Goal: Information Seeking & Learning: Check status

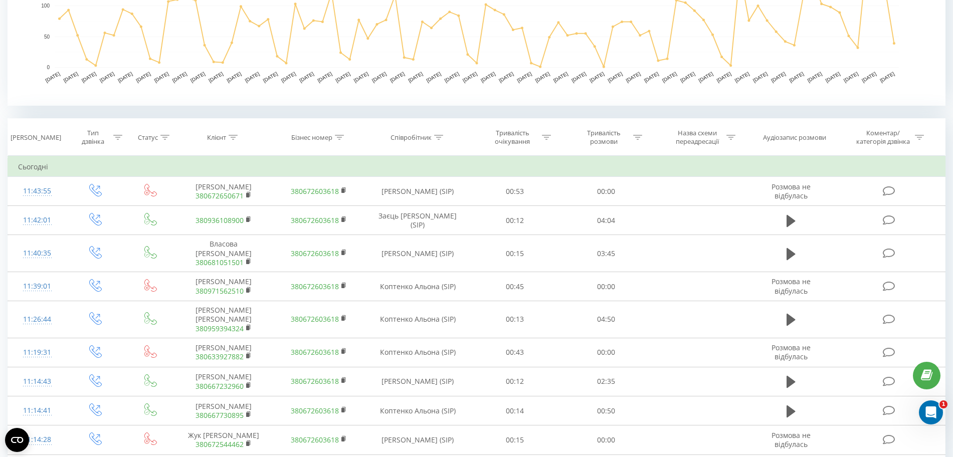
scroll to position [313, 0]
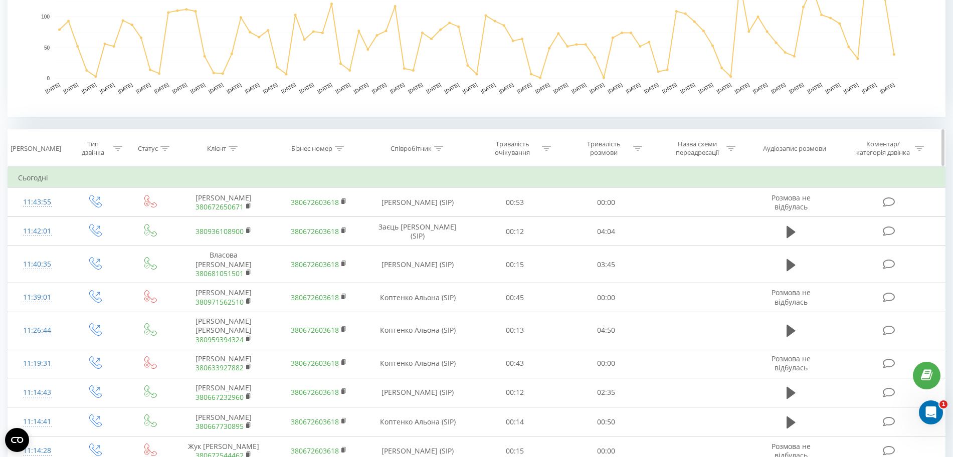
click at [117, 146] on icon at bounding box center [117, 148] width 9 height 5
click at [106, 217] on div "Введіть значення" at bounding box center [90, 221] width 71 height 8
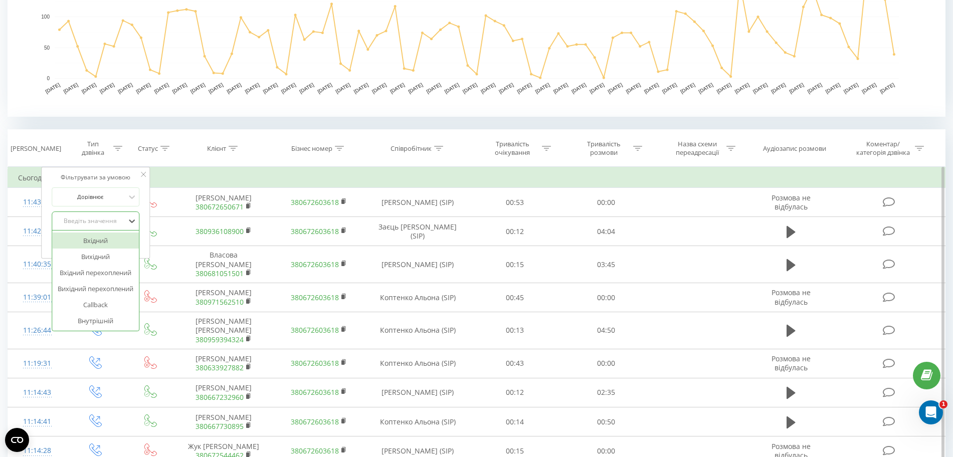
click at [104, 233] on div "Вхідний" at bounding box center [95, 241] width 87 height 16
click at [112, 234] on span "OK" at bounding box center [117, 242] width 28 height 16
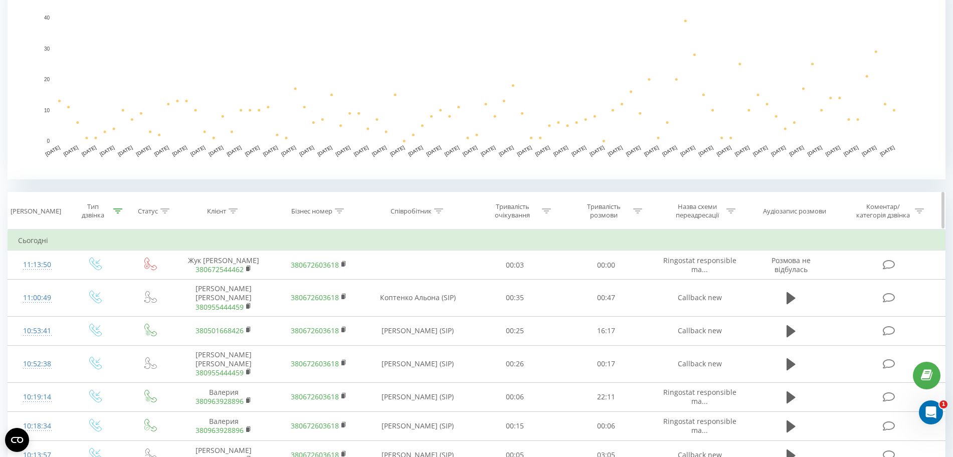
scroll to position [329, 0]
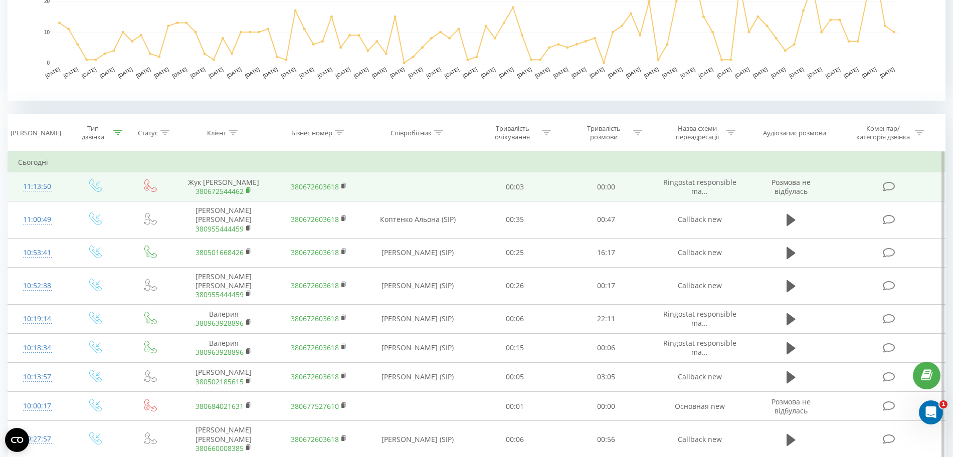
click at [248, 188] on rect at bounding box center [247, 190] width 3 height 5
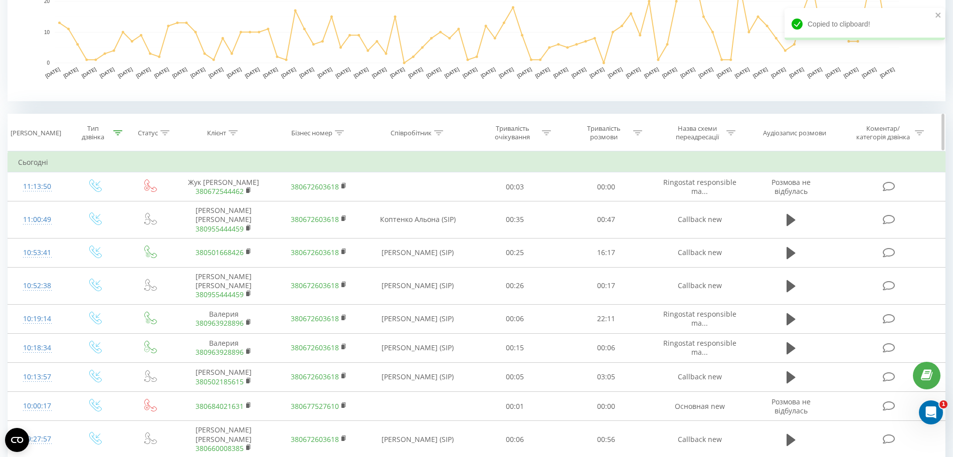
click at [639, 130] on icon at bounding box center [637, 132] width 9 height 5
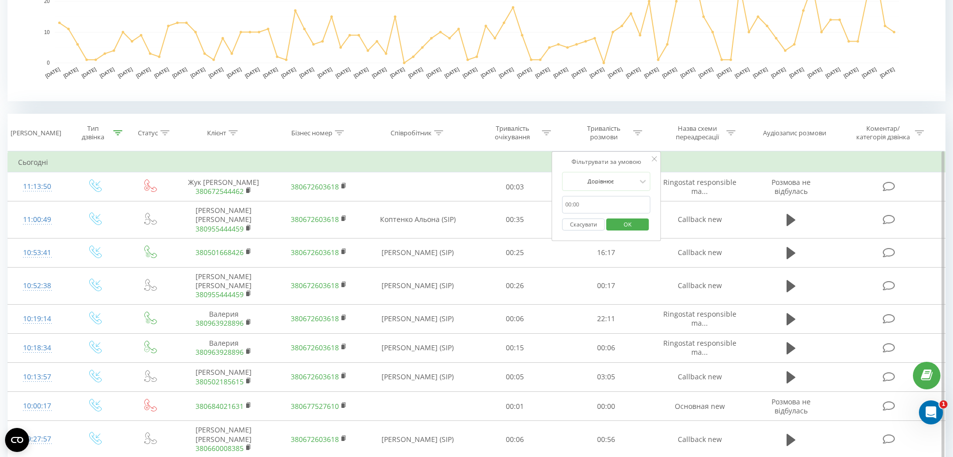
click at [619, 196] on input "text" at bounding box center [606, 205] width 88 height 18
type input "00:00"
click at [623, 218] on span "OK" at bounding box center [627, 224] width 28 height 16
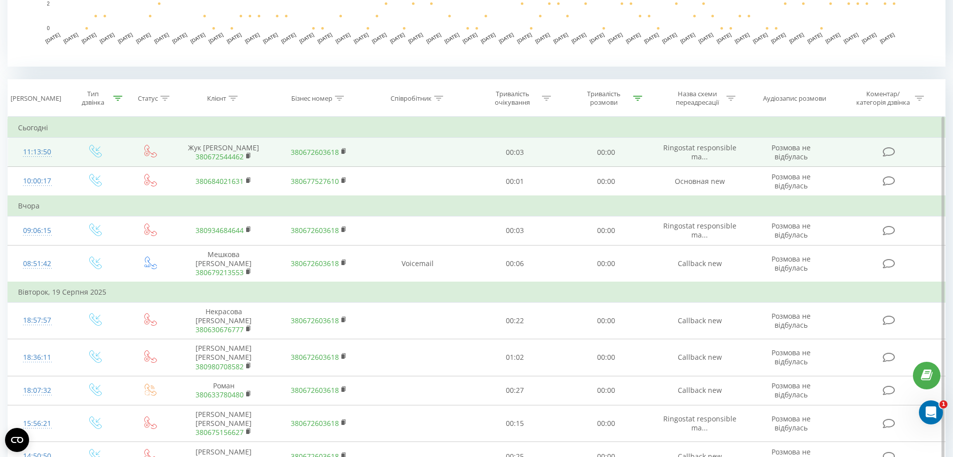
scroll to position [282, 0]
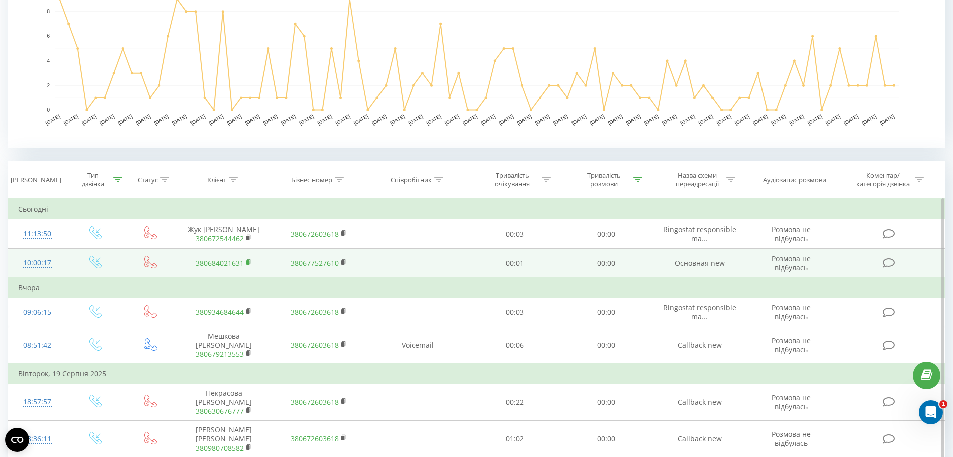
click at [249, 260] on rect at bounding box center [247, 262] width 3 height 5
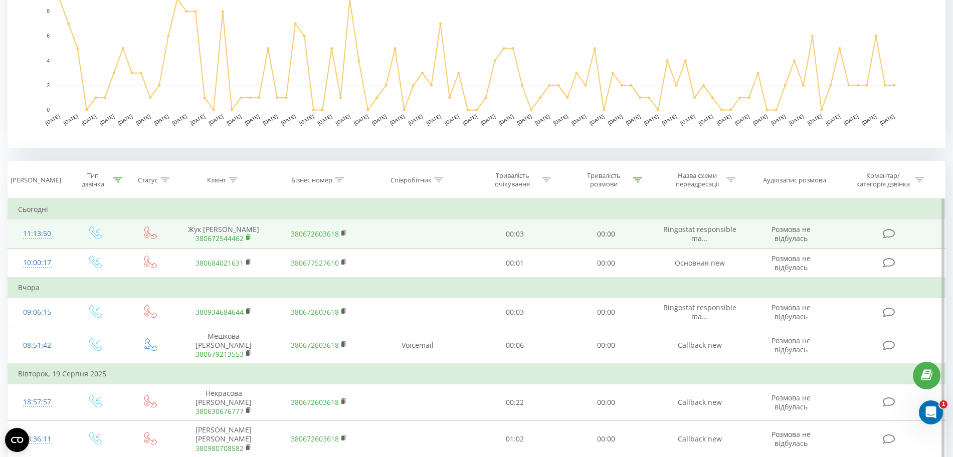
click at [249, 235] on icon at bounding box center [249, 237] width 4 height 5
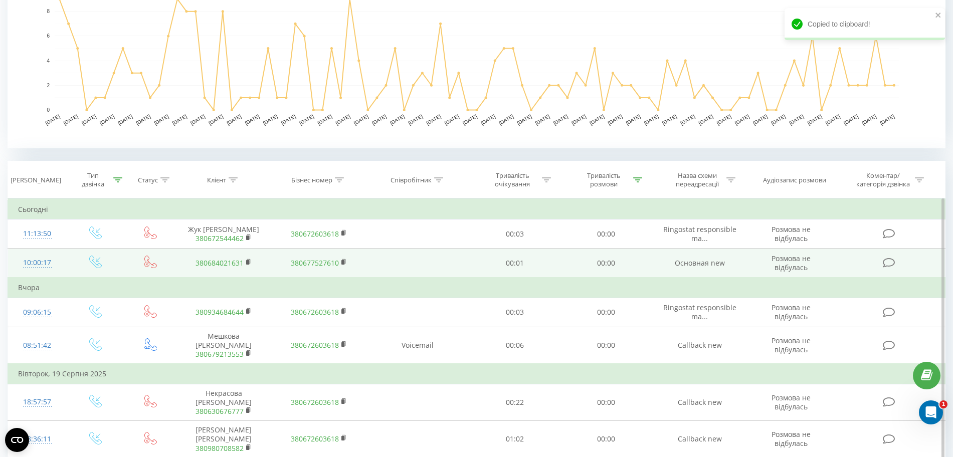
scroll to position [0, 0]
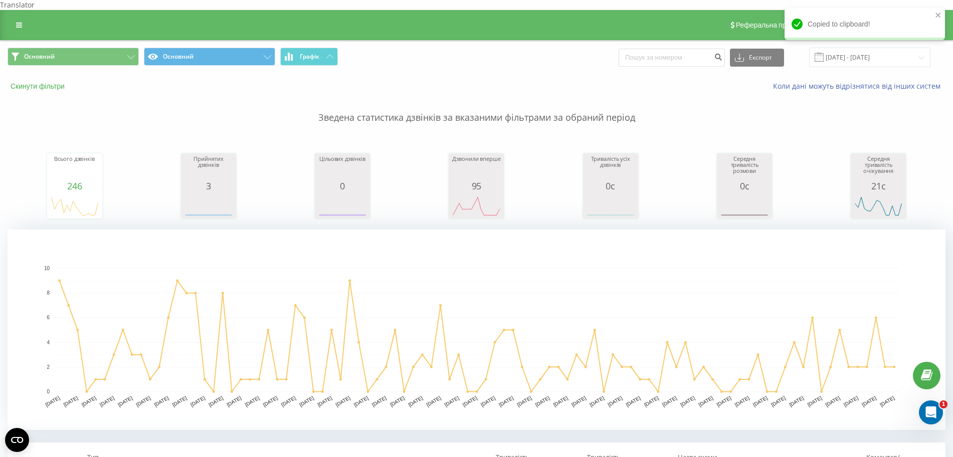
click at [29, 82] on button "Скинути фільтри" at bounding box center [39, 86] width 62 height 9
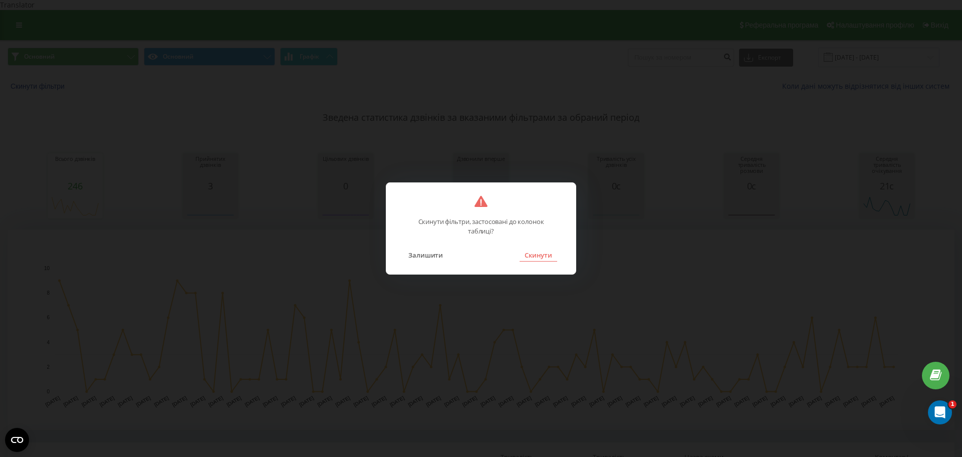
click at [533, 251] on button "Скинути" at bounding box center [539, 255] width 38 height 13
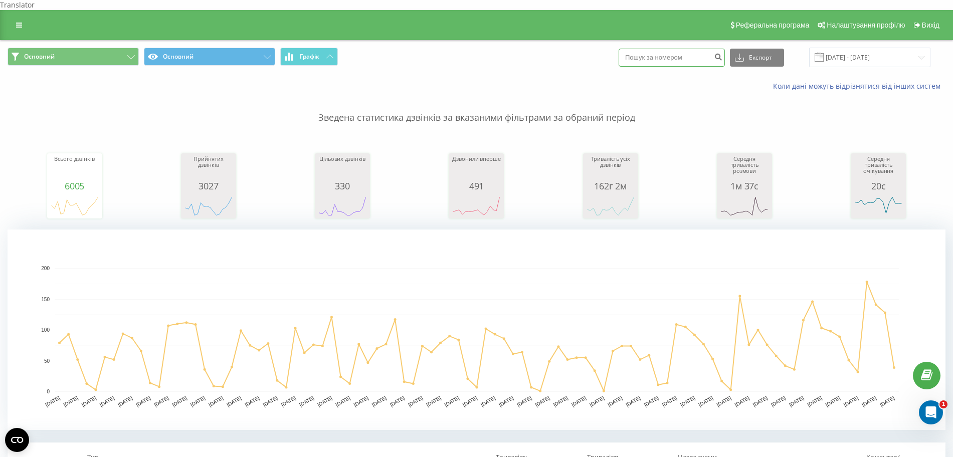
click at [667, 49] on input at bounding box center [671, 58] width 106 height 18
paste input "380672544462"
type input "380672544462"
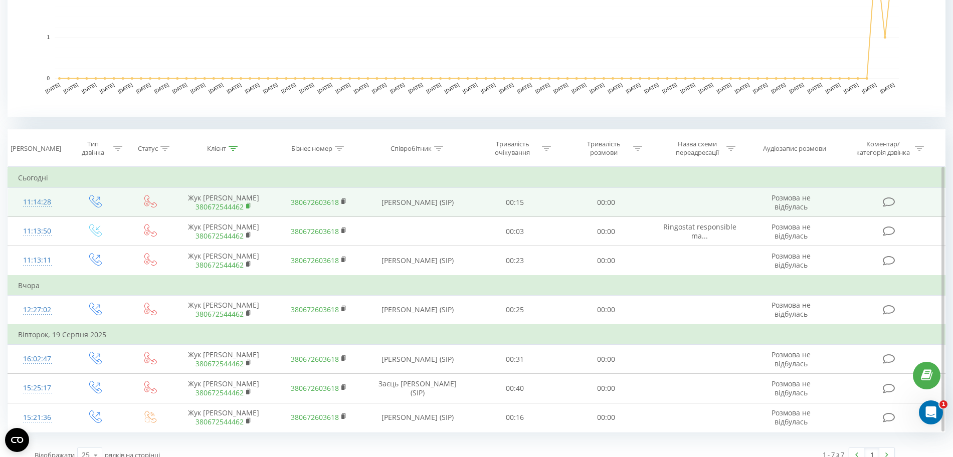
click at [249, 204] on rect at bounding box center [247, 206] width 3 height 5
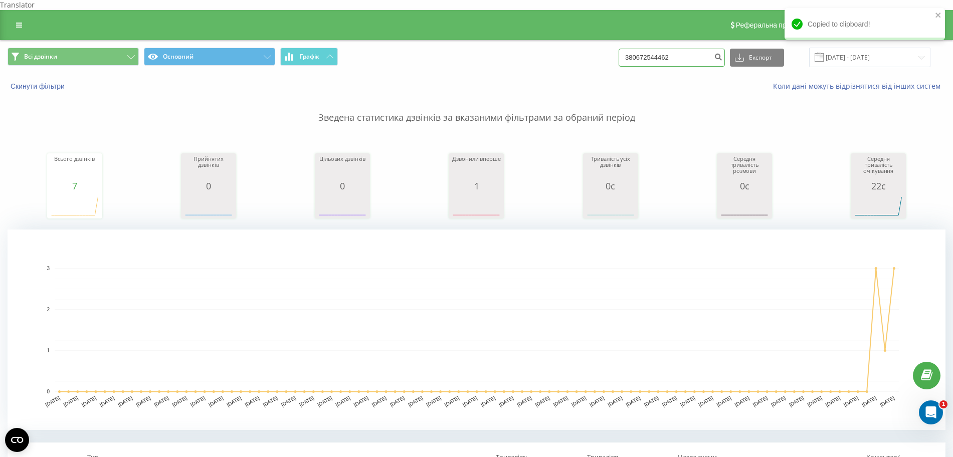
click at [691, 49] on input "380672544462" at bounding box center [671, 58] width 106 height 18
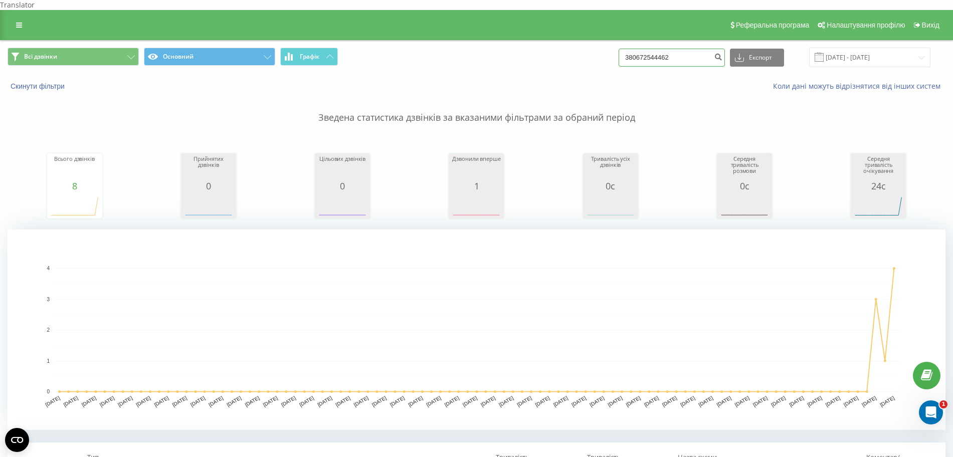
click at [679, 52] on input "380672544462" at bounding box center [671, 58] width 106 height 18
paste input "0 97 853 0480"
type input "0 97 853 0480"
